Goal: Transaction & Acquisition: Purchase product/service

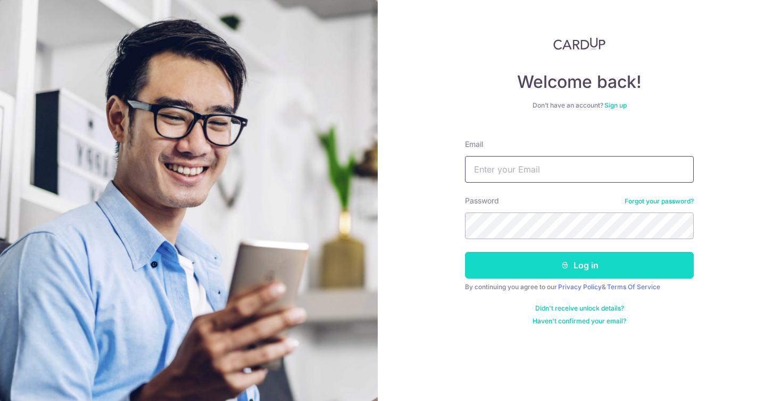
type input "benross066@gmail.com"
click at [546, 269] on button "Log in" at bounding box center [579, 265] width 229 height 27
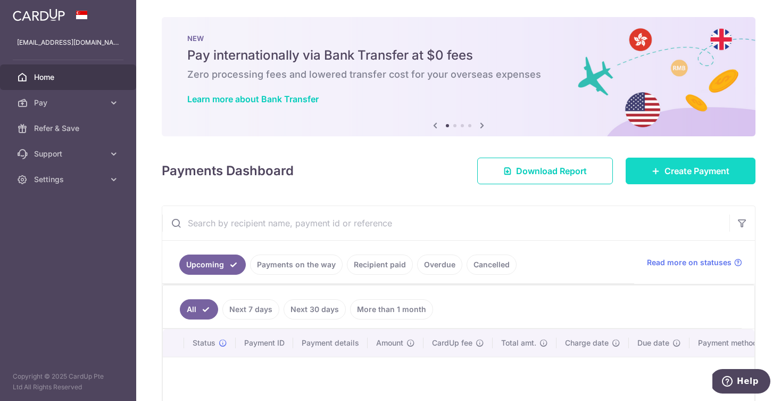
click at [654, 168] on icon at bounding box center [656, 170] width 9 height 9
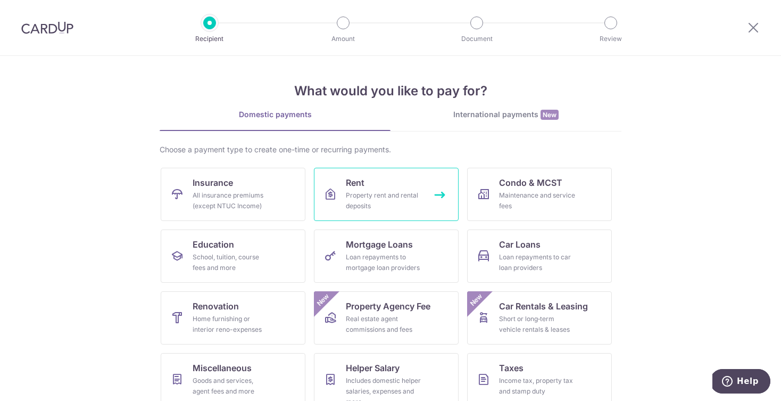
click at [393, 206] on div "Property rent and rental deposits" at bounding box center [384, 200] width 77 height 21
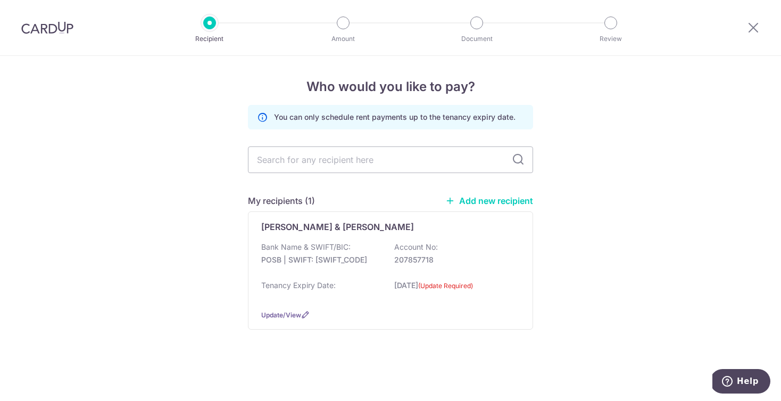
click at [459, 198] on link "Add new recipient" at bounding box center [489, 200] width 88 height 11
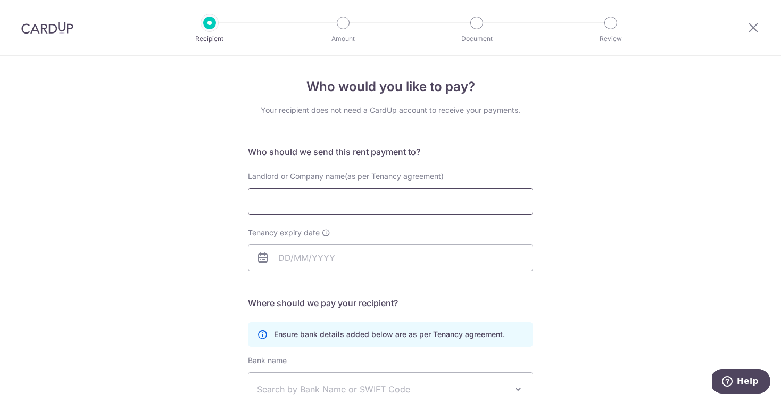
click at [321, 190] on input "Landlord or Company name(as per Tenancy agreement)" at bounding box center [390, 201] width 285 height 27
paste input "[PERSON_NAME]"
type input "[PERSON_NAME]"
click at [263, 257] on icon at bounding box center [262, 257] width 13 height 13
click at [261, 260] on icon at bounding box center [262, 257] width 13 height 13
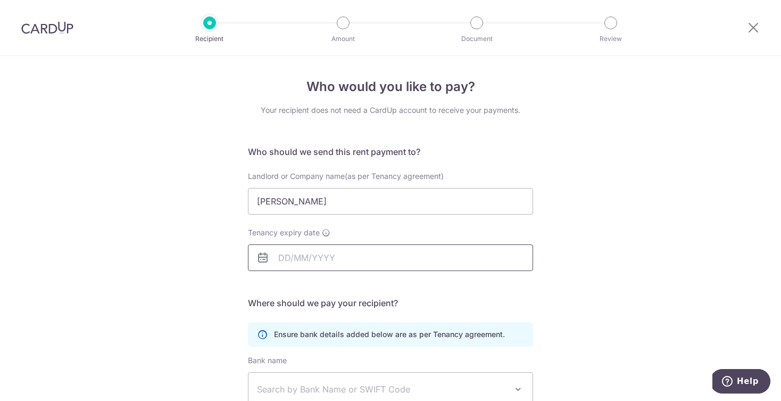
click at [279, 257] on input "Tenancy expiry date" at bounding box center [390, 257] width 285 height 27
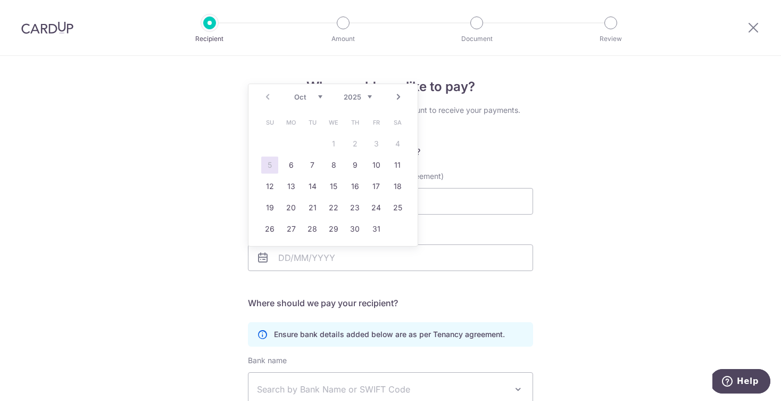
click at [361, 96] on select "2025 2026 2027 2028 2029 2030 2031 2032 2033 2034 2035" at bounding box center [358, 97] width 28 height 9
click at [270, 101] on link "Prev" at bounding box center [267, 96] width 13 height 13
click at [332, 184] on link "15" at bounding box center [333, 186] width 17 height 17
type input "[DATE]"
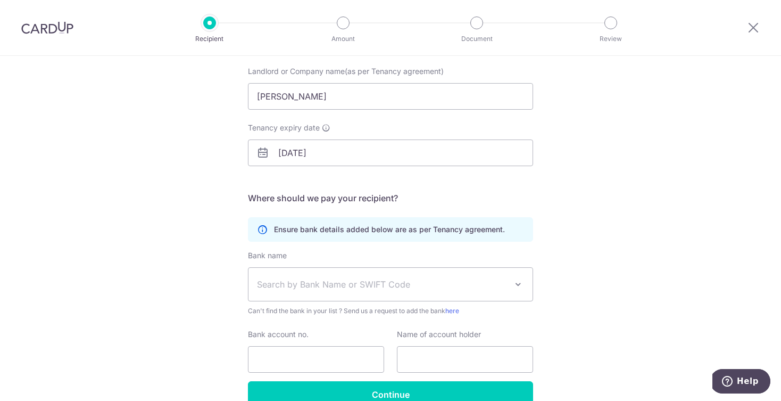
scroll to position [107, 0]
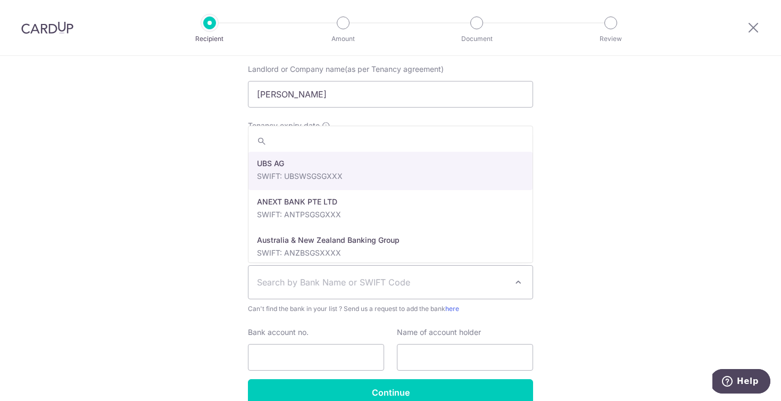
click at [338, 285] on span "Search by Bank Name or SWIFT Code" at bounding box center [382, 282] width 250 height 13
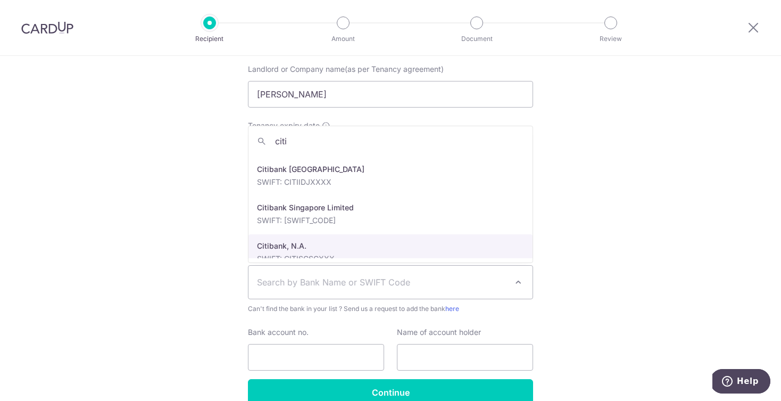
scroll to position [31, 0]
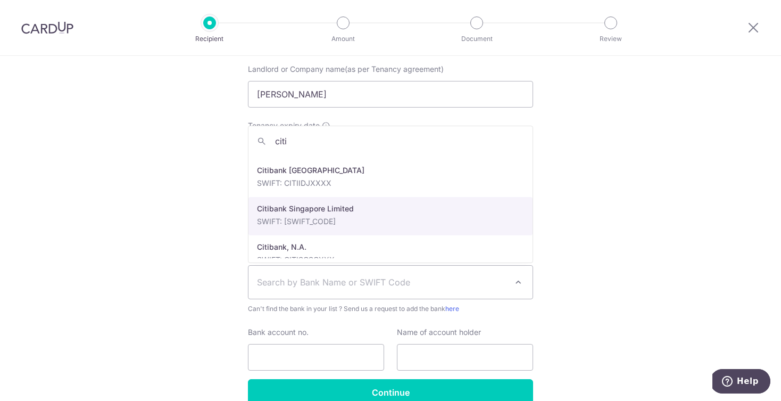
type input "citi"
select select "27"
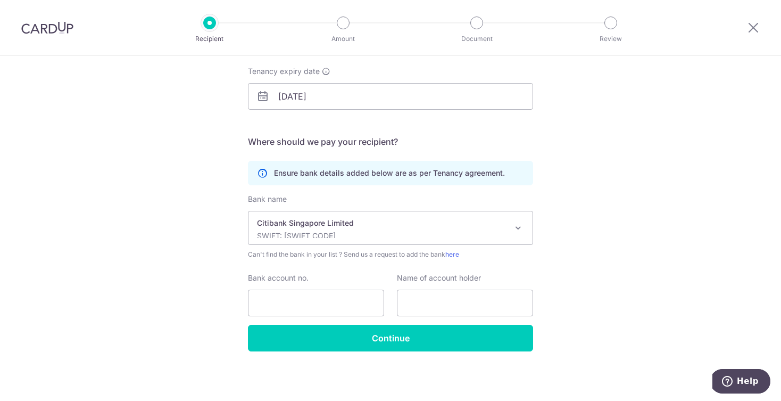
scroll to position [162, 0]
click at [312, 295] on input "Bank account no." at bounding box center [316, 302] width 136 height 27
paste input "0-642-507-028"
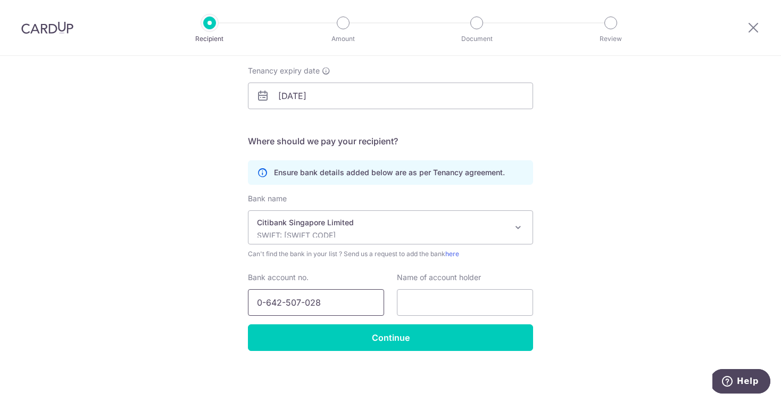
click at [306, 299] on input "0-642-507-028" at bounding box center [316, 302] width 136 height 27
click at [286, 303] on input "[PHONE_NUMBER]" at bounding box center [316, 302] width 136 height 27
click at [267, 303] on input "0-642507028" at bounding box center [316, 302] width 136 height 27
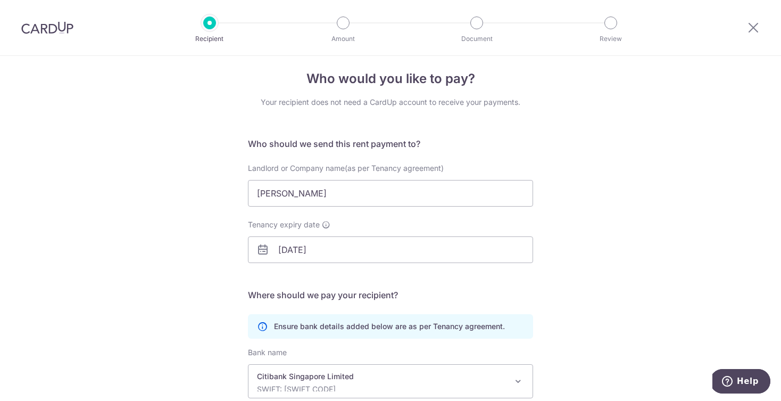
scroll to position [0, 0]
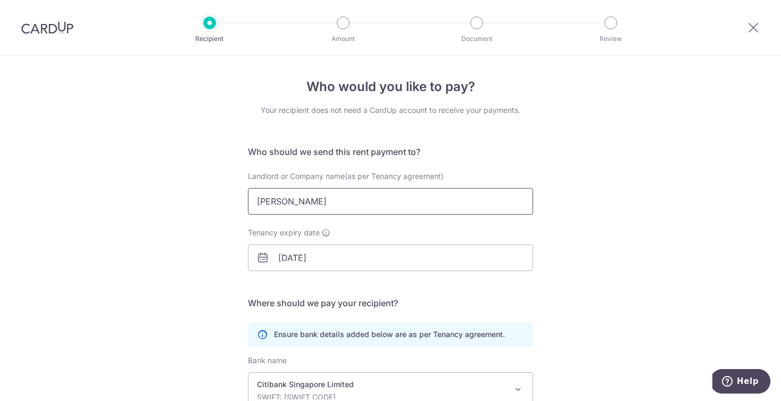
type input "0642507028"
drag, startPoint x: 329, startPoint y: 206, endPoint x: 237, endPoint y: 206, distance: 92.0
click at [237, 206] on div "Who would you like to pay? Your recipient does not need a CardUp account to rec…" at bounding box center [390, 309] width 781 height 506
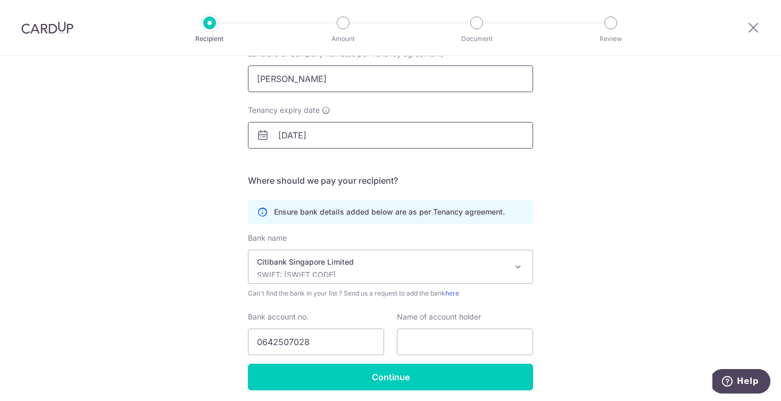
scroll to position [123, 0]
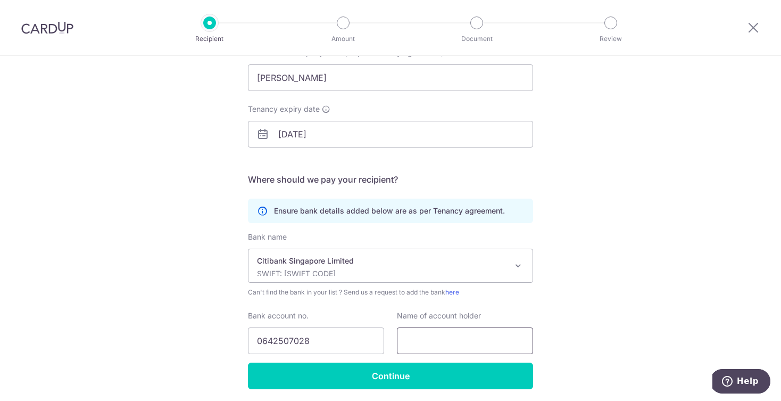
click at [428, 333] on input "text" at bounding box center [465, 340] width 136 height 27
paste input "[PERSON_NAME]"
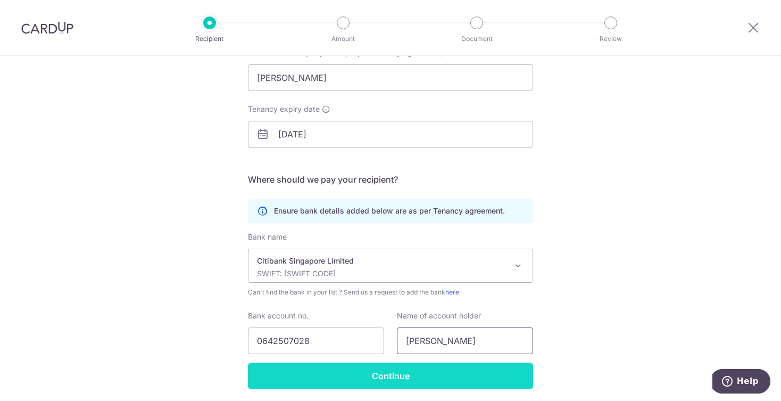
type input "[PERSON_NAME]"
click at [394, 366] on input "Continue" at bounding box center [390, 375] width 285 height 27
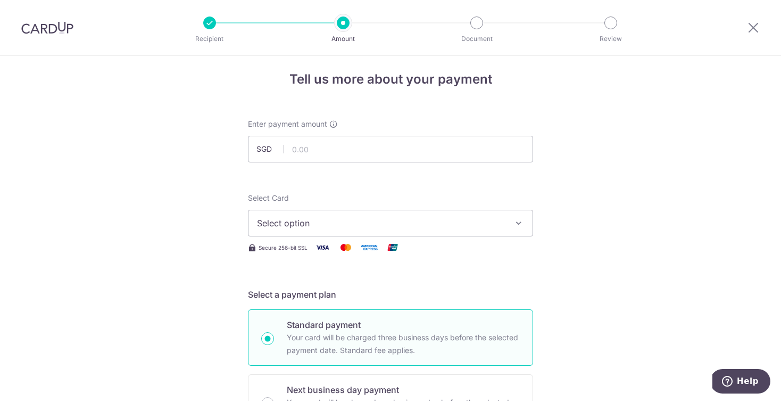
scroll to position [1, 0]
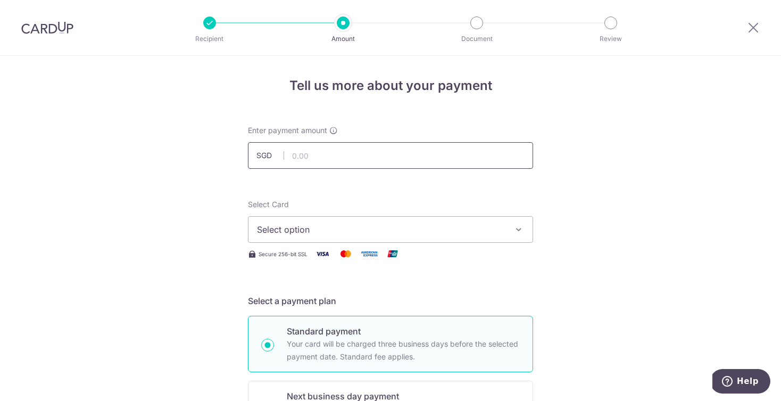
click at [372, 157] on input "text" at bounding box center [390, 155] width 285 height 27
paste input "9,290.33"
type input "9,290.33"
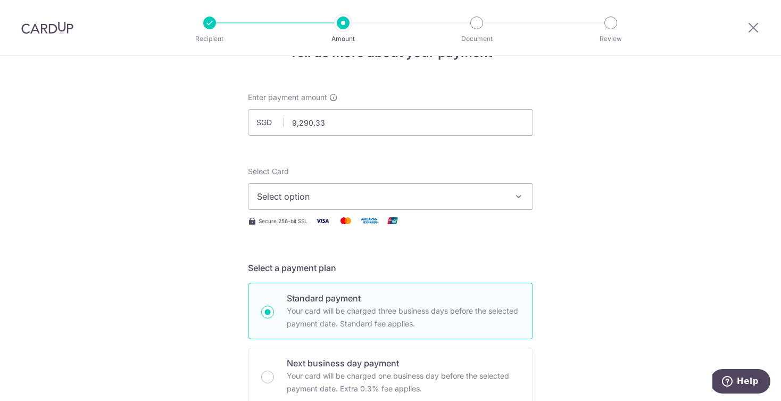
scroll to position [41, 0]
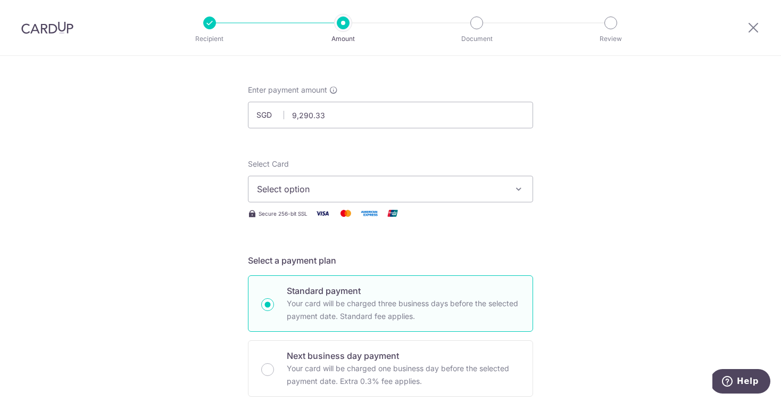
click at [366, 195] on span "Select option" at bounding box center [381, 188] width 248 height 13
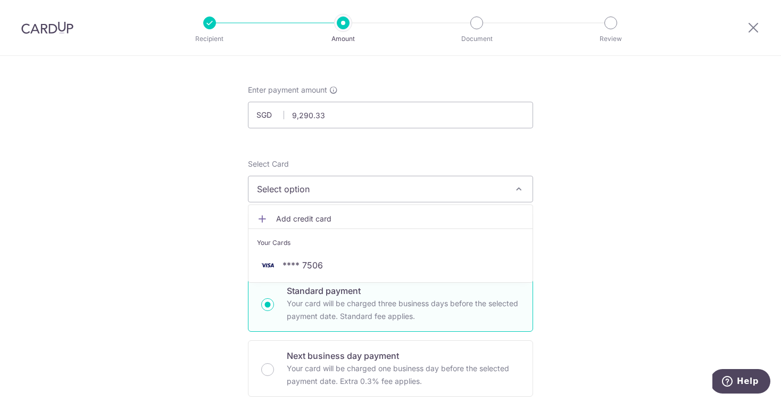
click at [305, 214] on span "Add credit card" at bounding box center [400, 218] width 248 height 11
